Goal: Navigation & Orientation: Find specific page/section

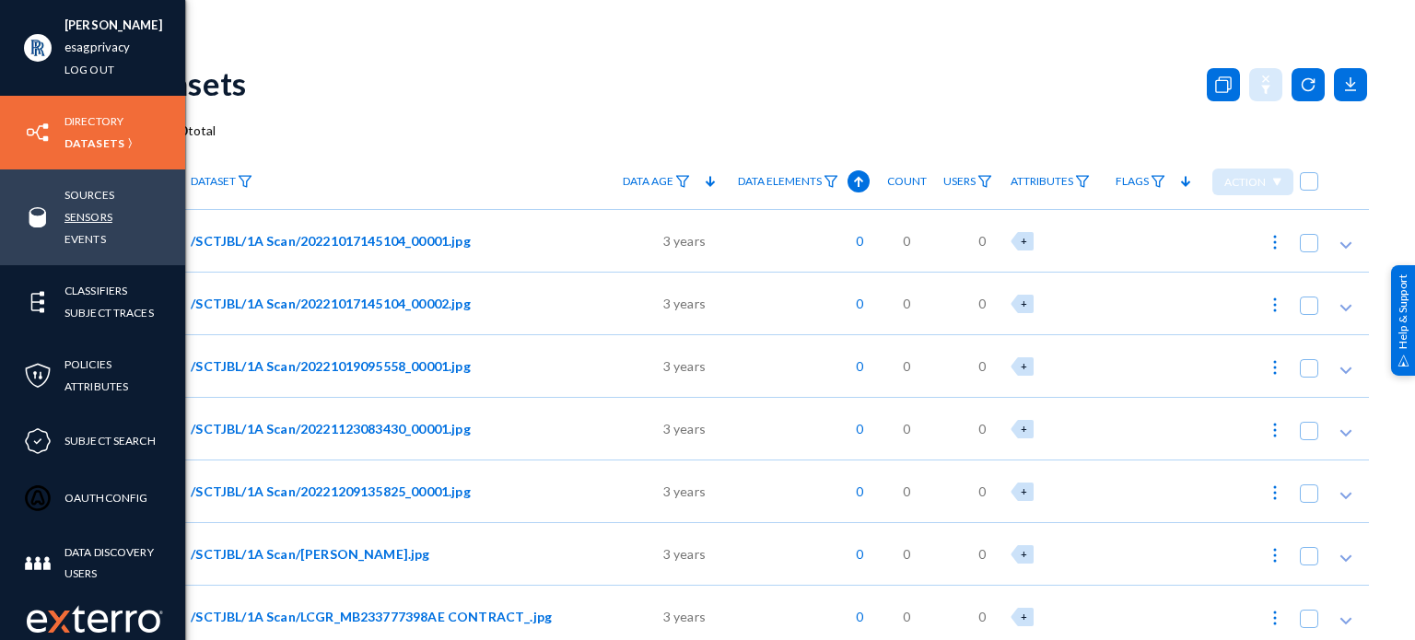
click at [88, 217] on link "Sensors" at bounding box center [89, 216] width 48 height 21
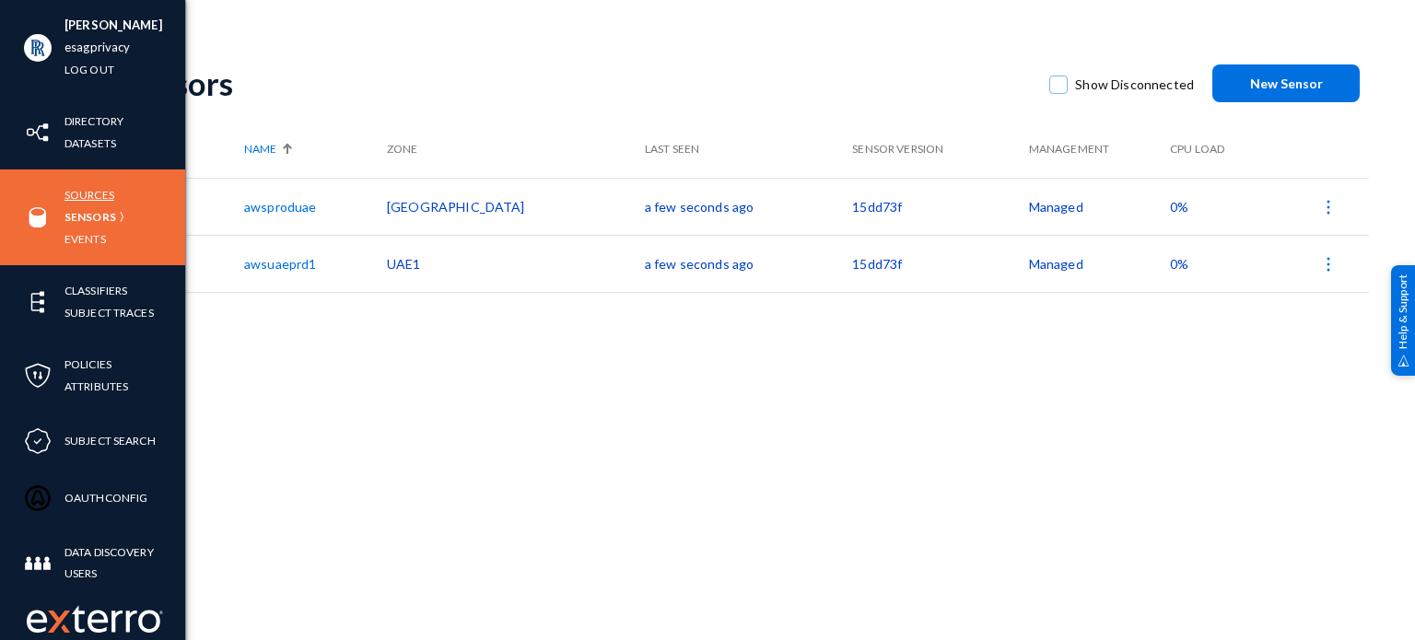
click at [90, 205] on link "Sources" at bounding box center [90, 194] width 50 height 21
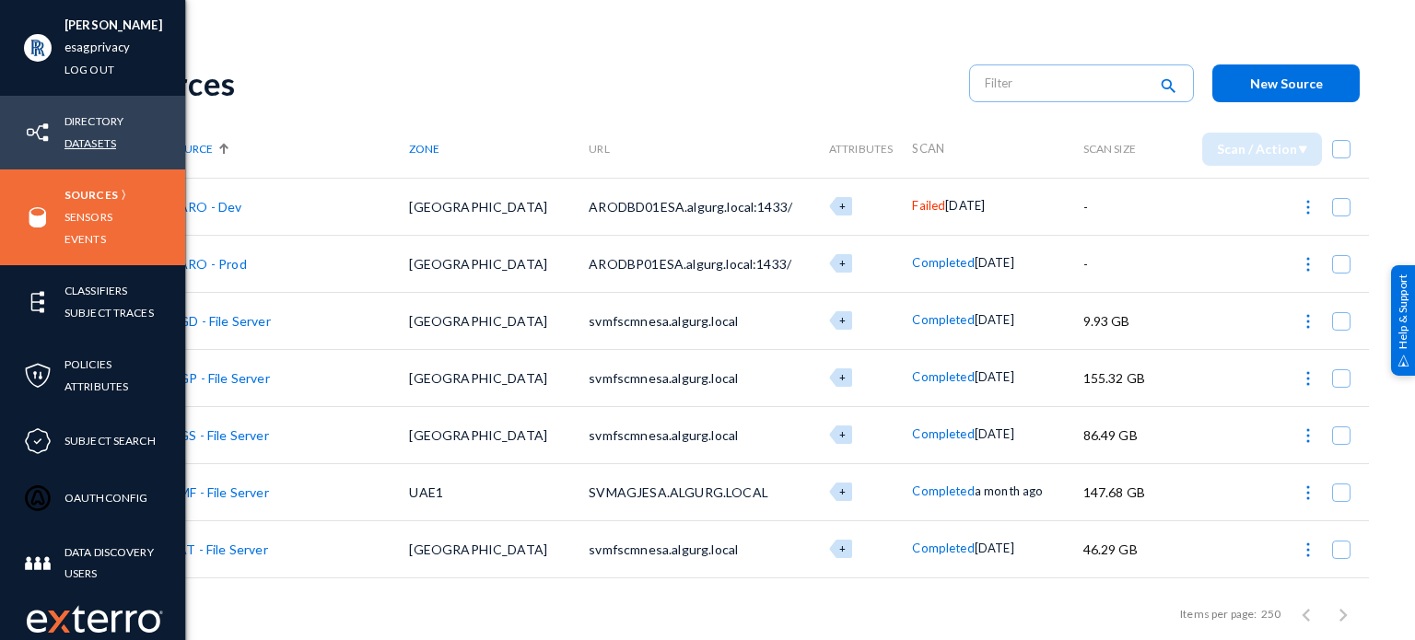
click at [88, 147] on link "Datasets" at bounding box center [91, 143] width 52 height 21
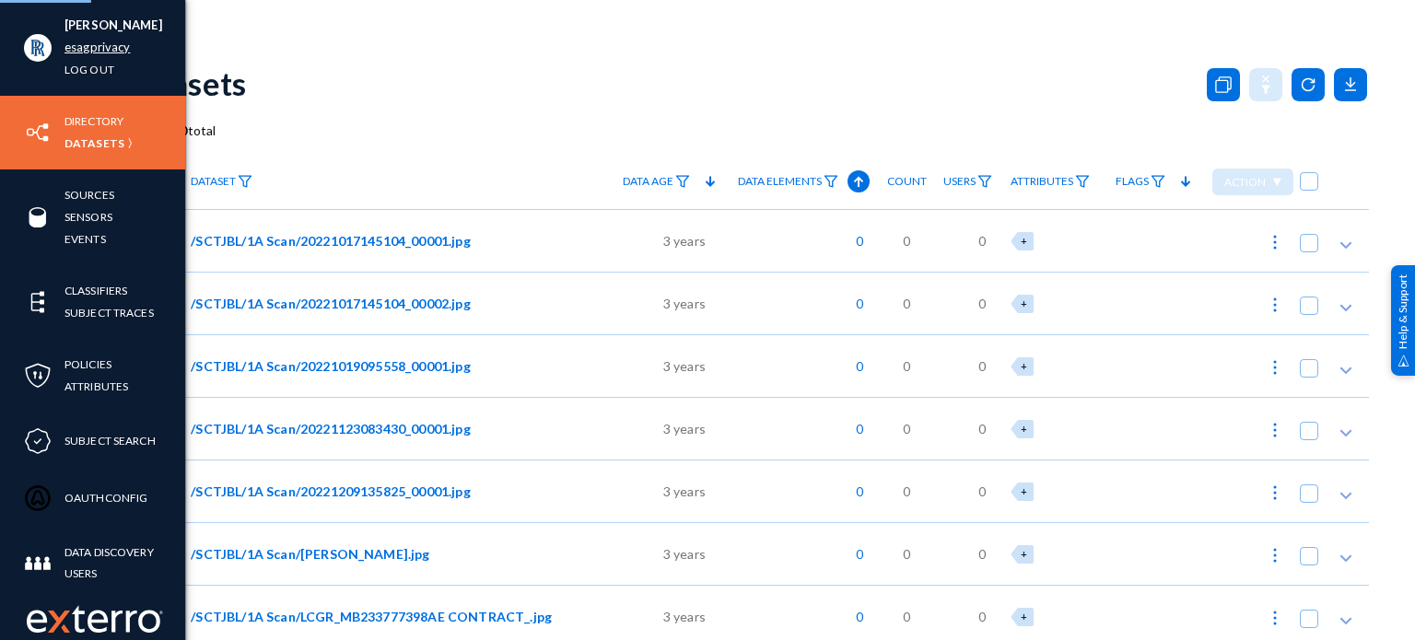
click at [96, 47] on link "esagprivacy" at bounding box center [97, 47] width 65 height 21
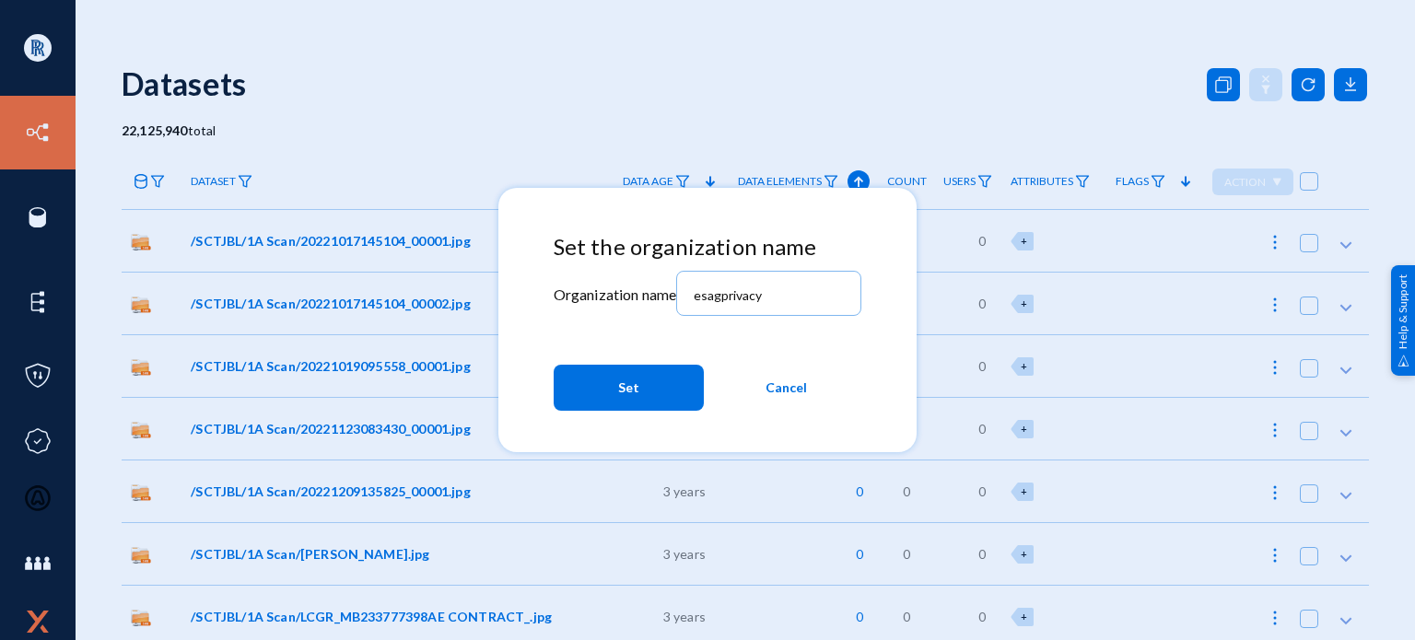
click at [792, 397] on span "Cancel" at bounding box center [786, 387] width 41 height 33
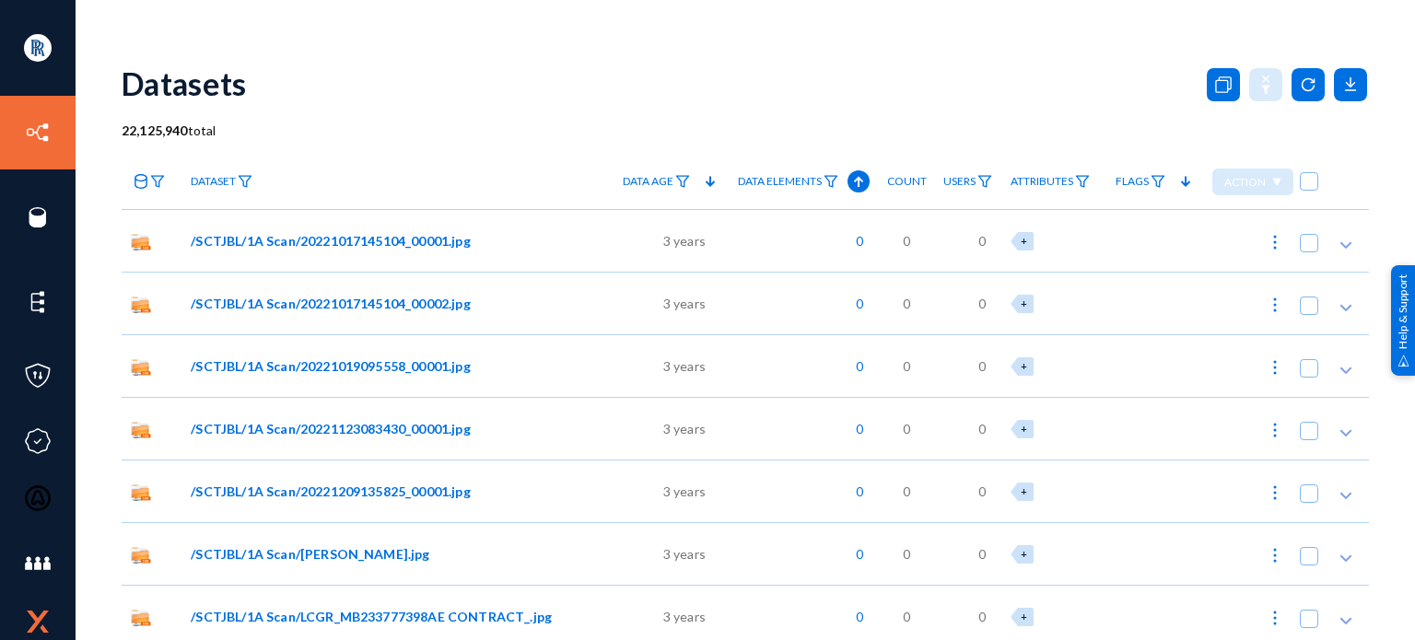
click at [501, 257] on div "/SCTJBL/1A Scan/20221017145104_00001.jpg" at bounding box center [394, 240] width 424 height 63
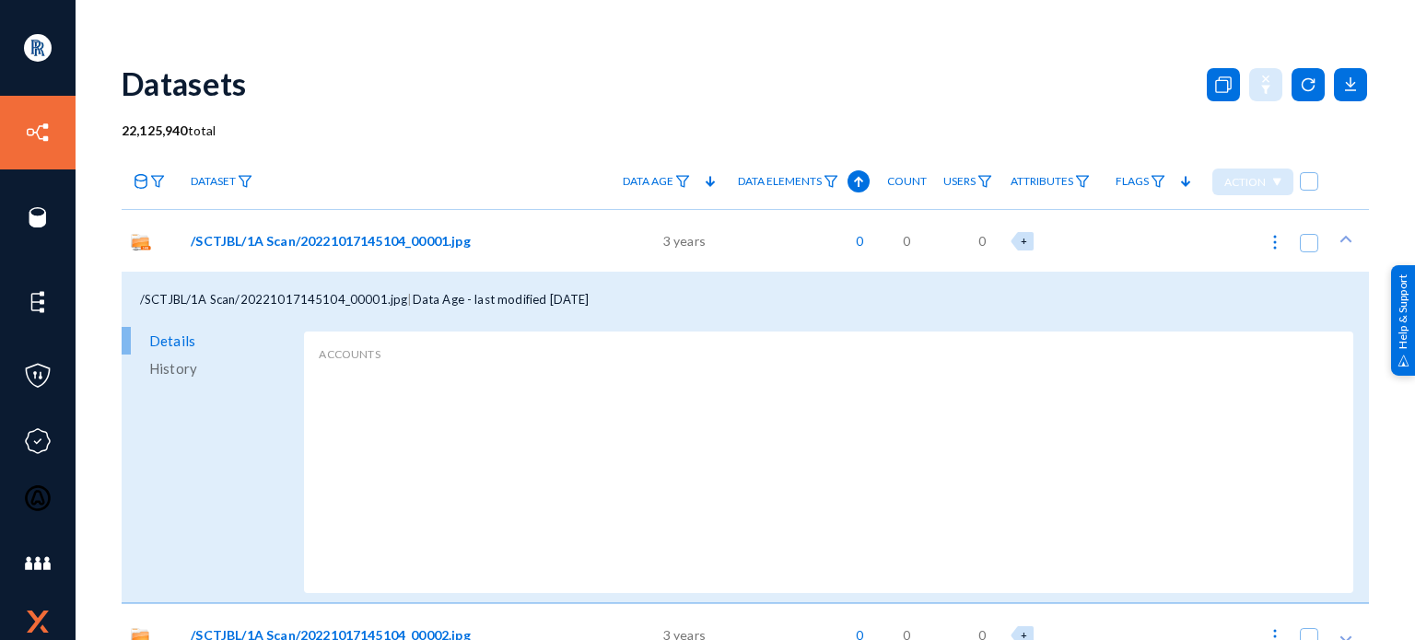
click at [599, 245] on div "/SCTJBL/1A Scan/20221017145104_00001.jpg" at bounding box center [394, 240] width 424 height 63
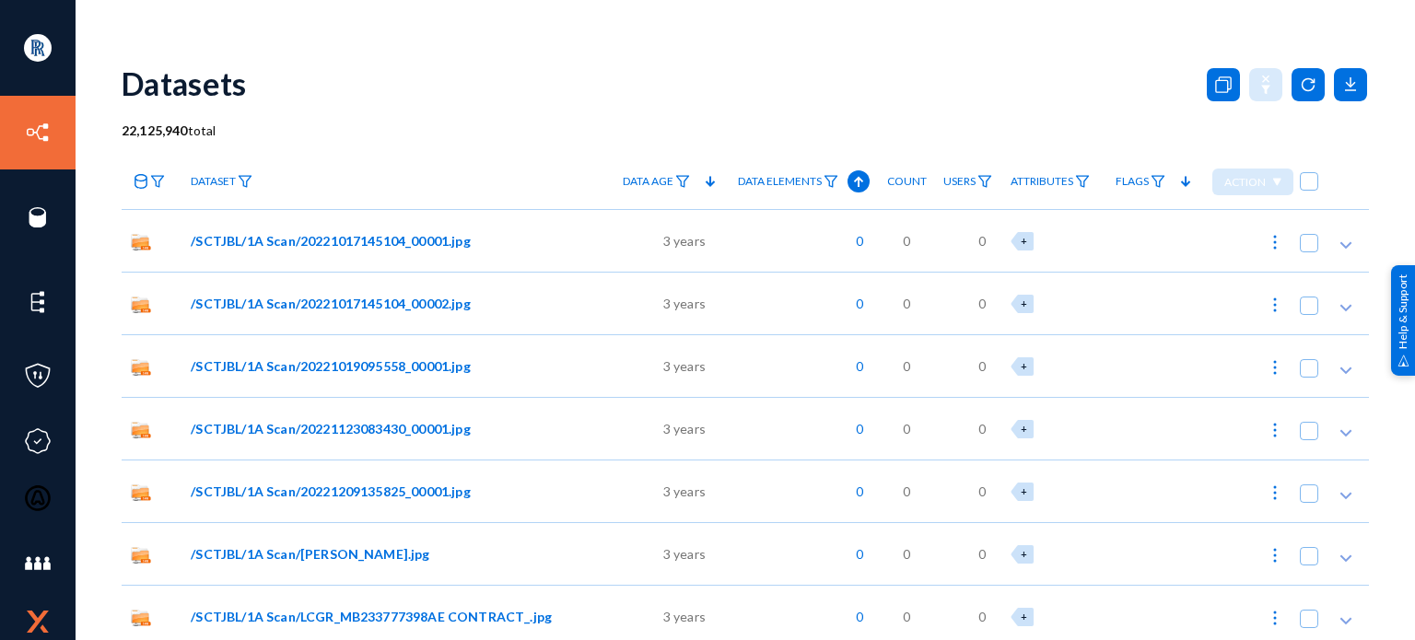
click at [599, 245] on div "/SCTJBL/1A Scan/20221017145104_00001.jpg" at bounding box center [394, 240] width 424 height 63
